Goal: Check status: Check status

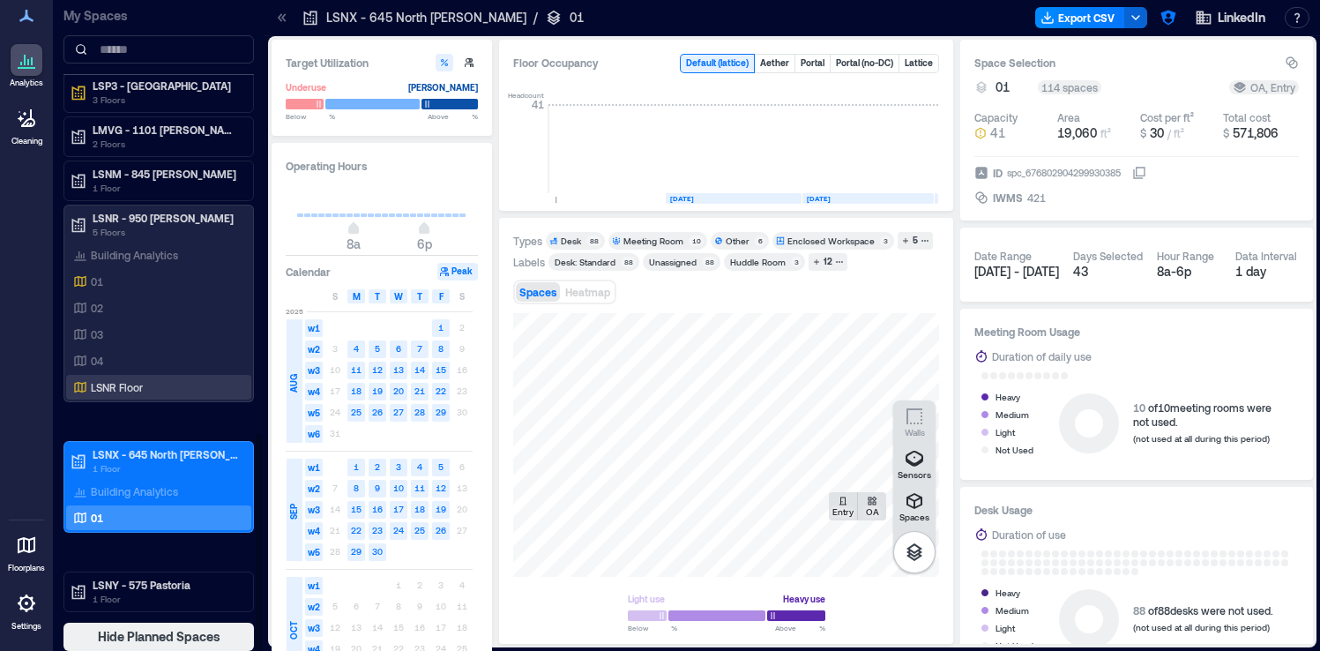
scroll to position [2, 0]
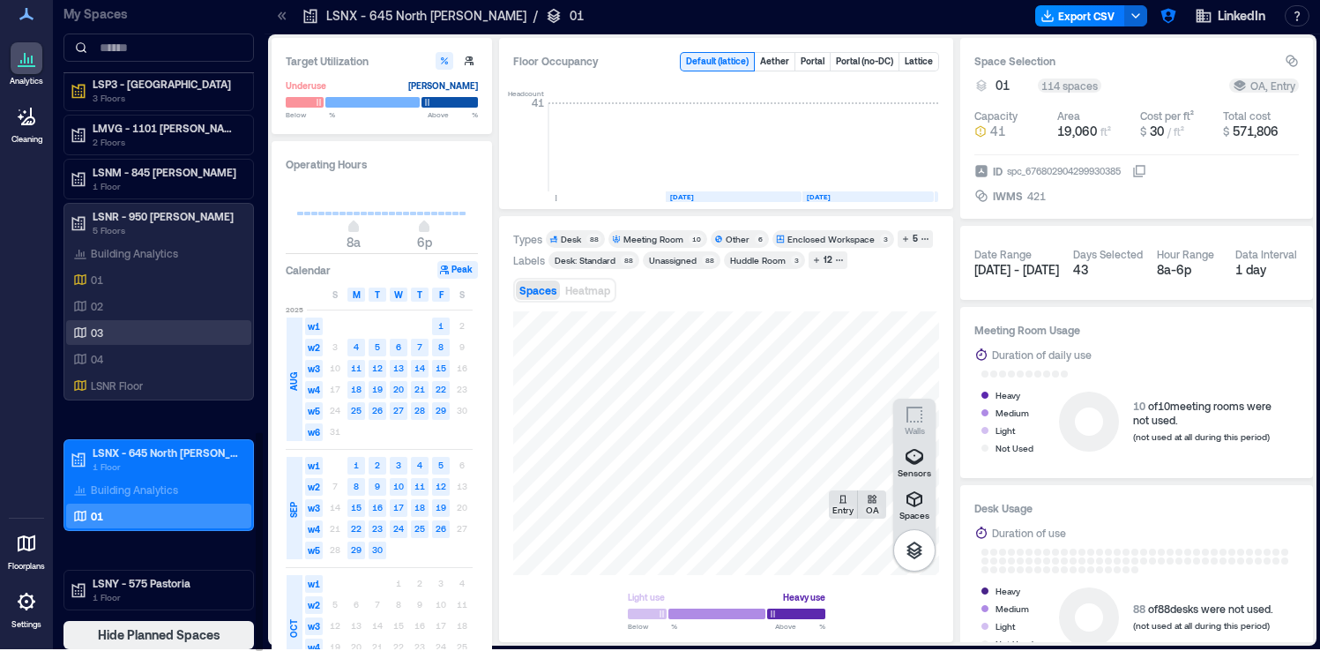
click at [147, 333] on div "03" at bounding box center [155, 333] width 171 height 18
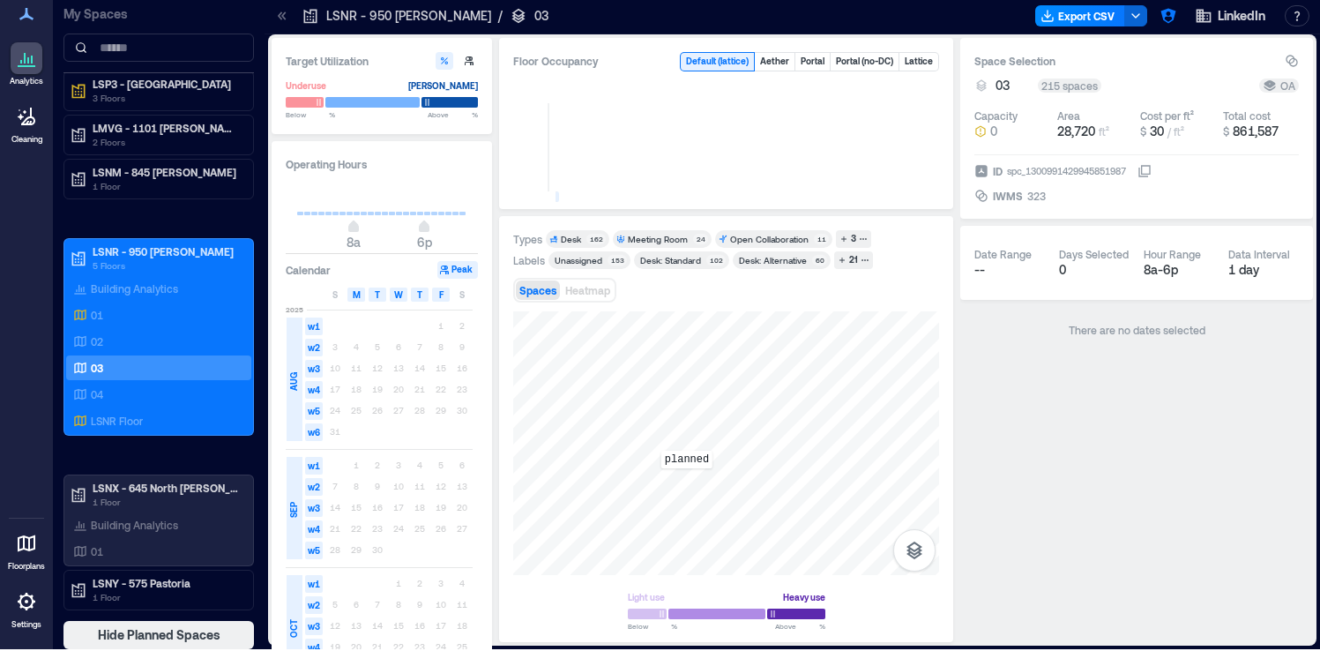
click at [687, 481] on div "planned" at bounding box center [726, 443] width 426 height 264
drag, startPoint x: 729, startPoint y: 522, endPoint x: 693, endPoint y: 520, distance: 35.4
click at [693, 520] on div at bounding box center [726, 443] width 426 height 264
click at [280, 24] on icon at bounding box center [282, 16] width 18 height 18
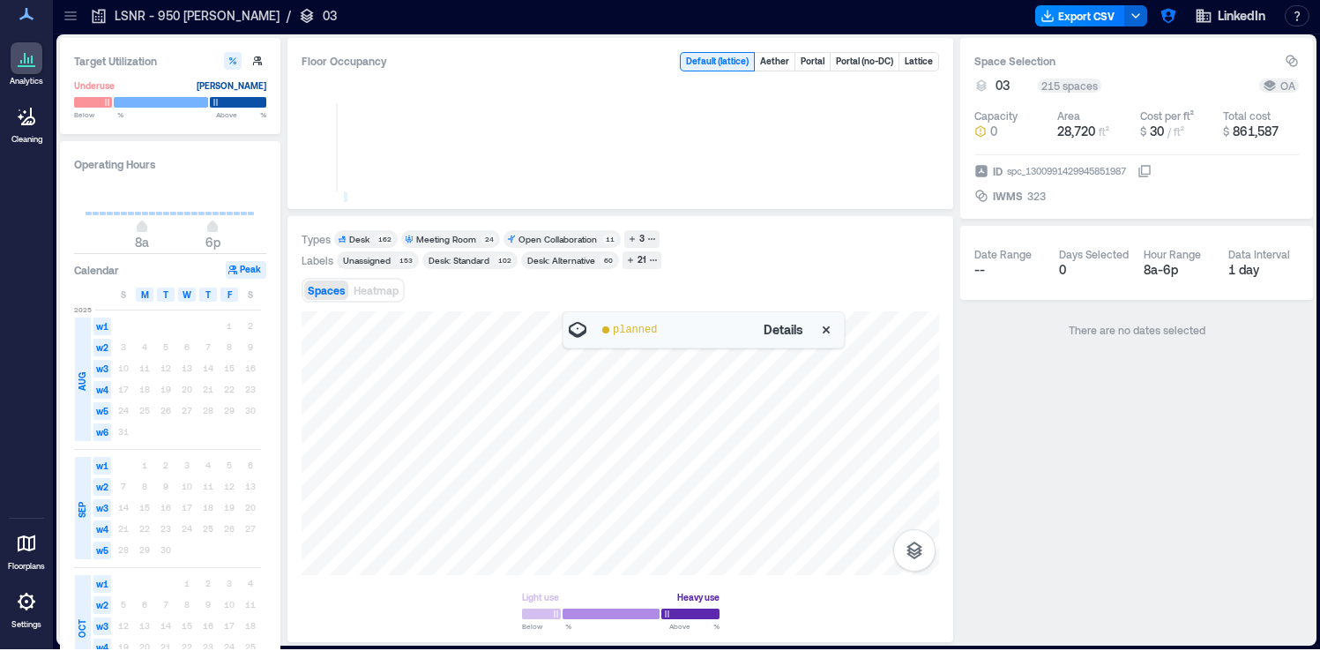
click at [826, 332] on icon "button" at bounding box center [827, 330] width 18 height 18
